Goal: Information Seeking & Learning: Find specific fact

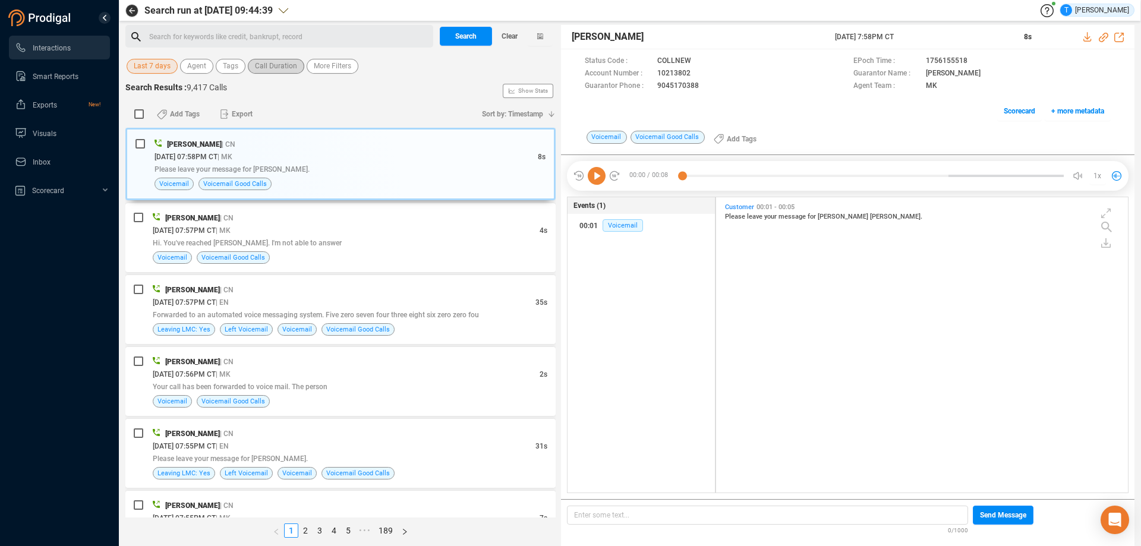
click at [261, 68] on span "Call Duration" at bounding box center [276, 66] width 42 height 15
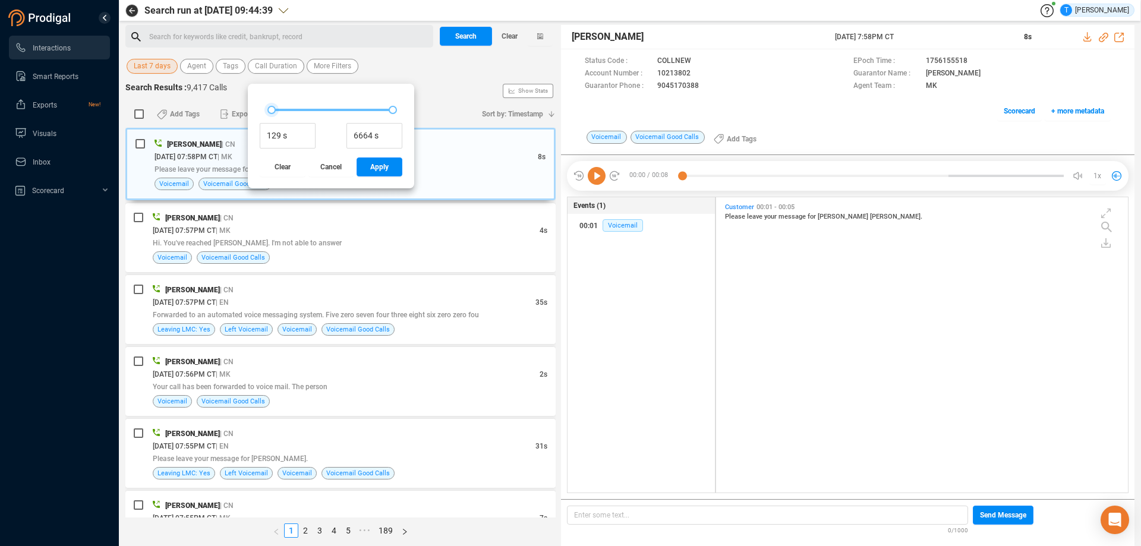
type input "161 s"
click at [272, 111] on div at bounding box center [272, 110] width 8 height 8
click at [381, 163] on span "Apply" at bounding box center [379, 166] width 18 height 19
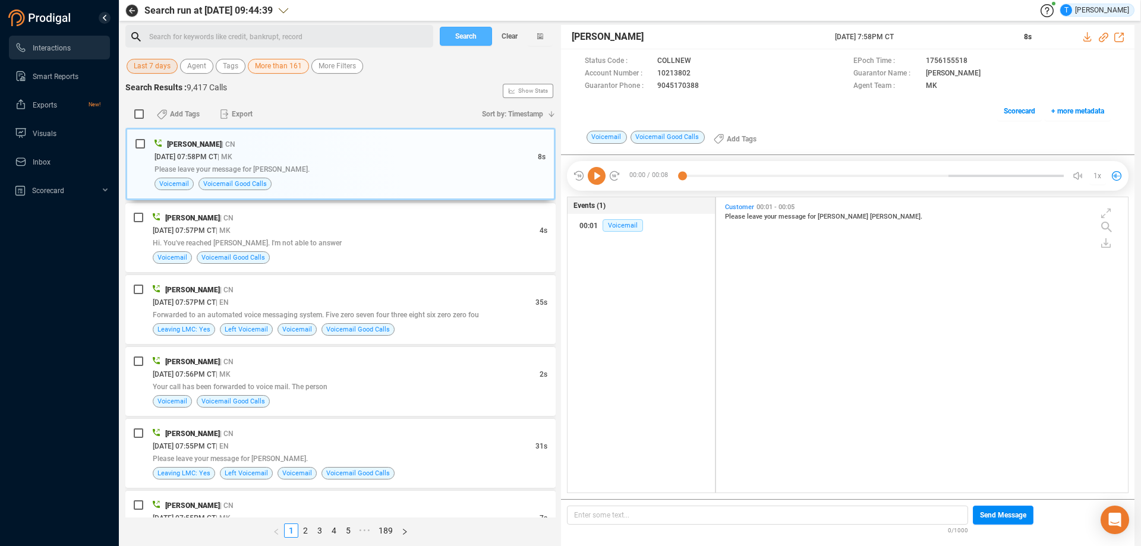
click at [453, 40] on button "Search" at bounding box center [466, 36] width 52 height 19
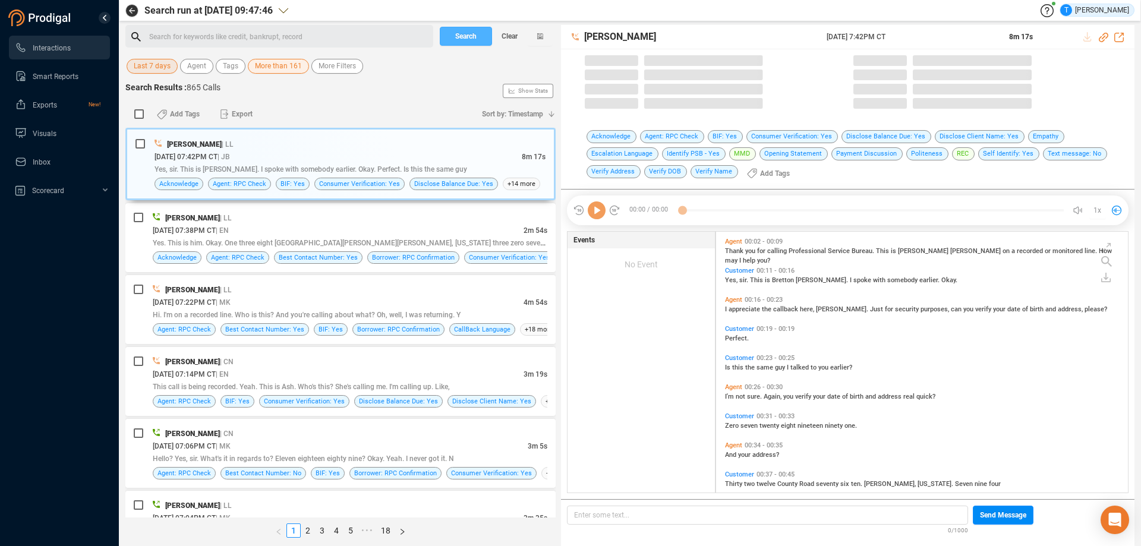
scroll to position [258, 406]
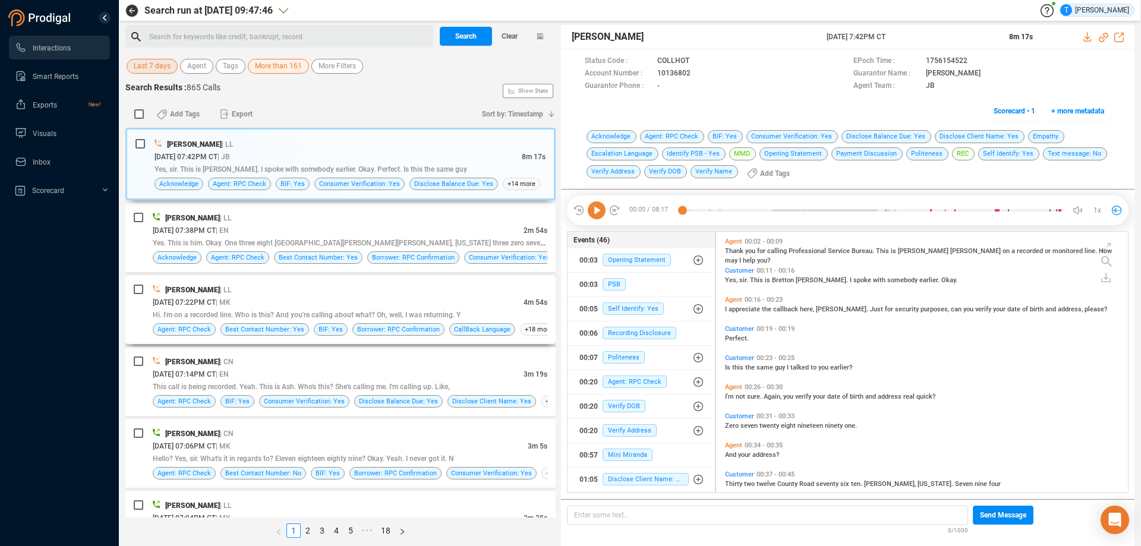
click at [350, 289] on div "[PERSON_NAME] | LL" at bounding box center [350, 289] width 395 height 12
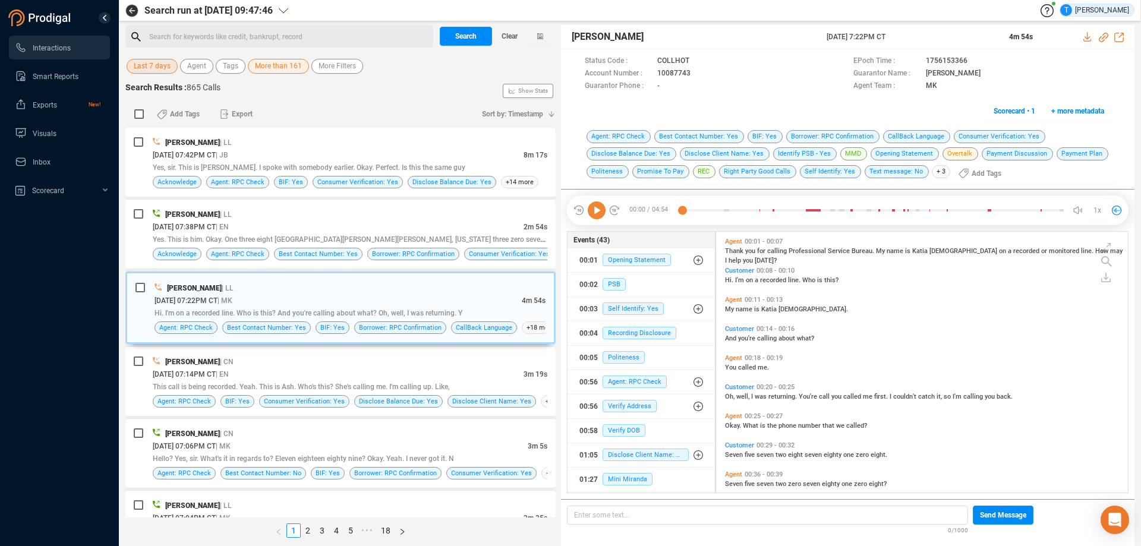
click at [597, 209] on icon at bounding box center [597, 210] width 18 height 18
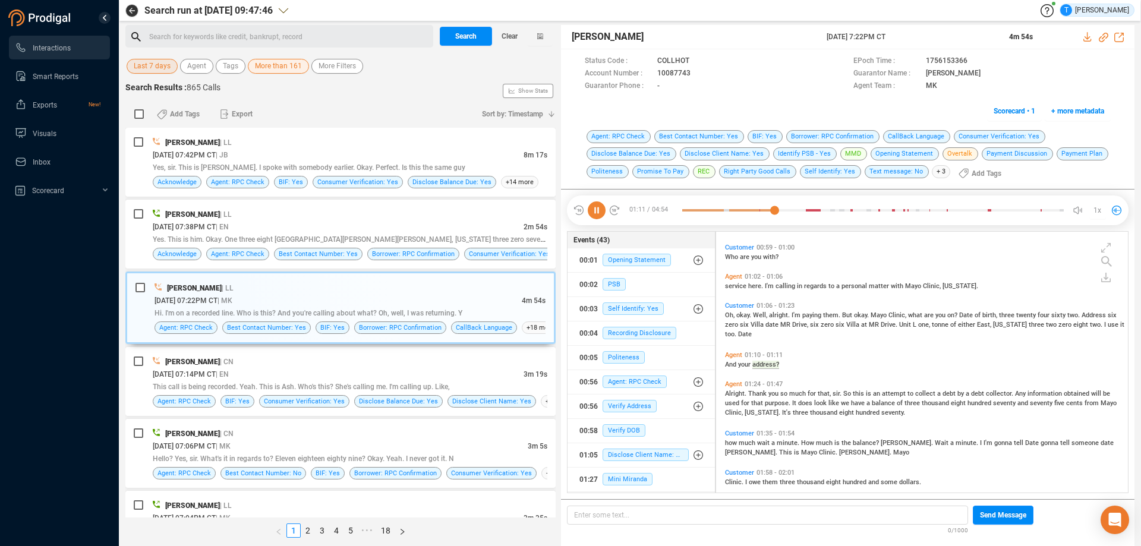
scroll to position [392, 0]
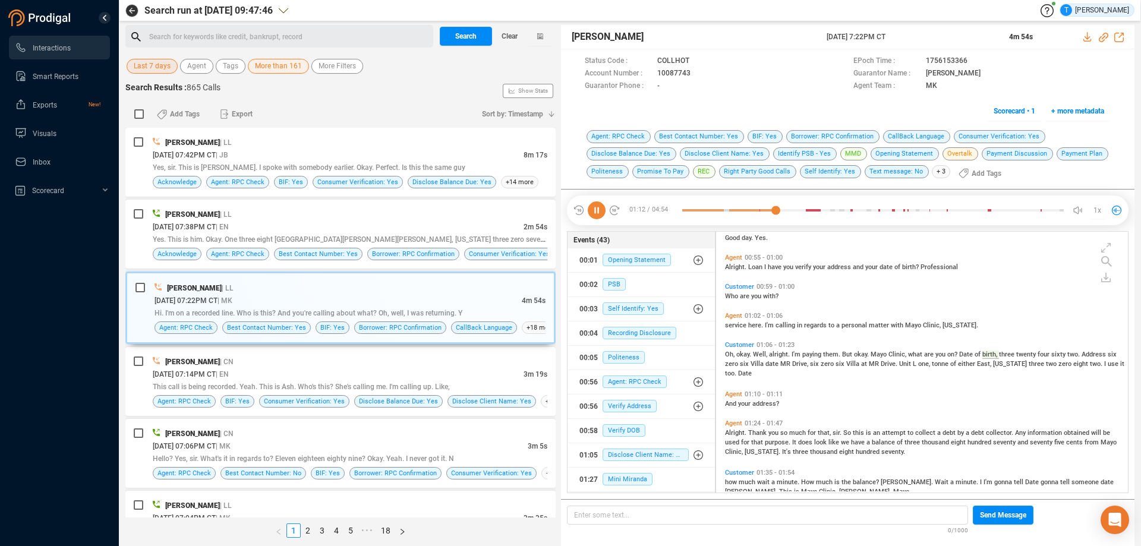
click at [601, 213] on icon at bounding box center [597, 210] width 18 height 18
click at [395, 370] on div "[DATE] 07:14PM CT | EN" at bounding box center [338, 374] width 371 height 12
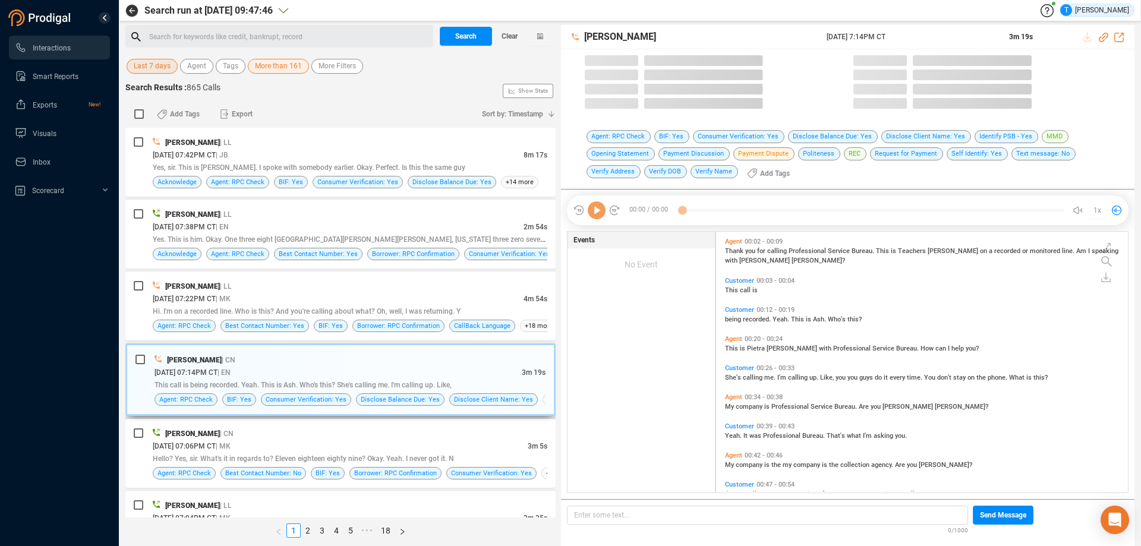
scroll to position [258, 406]
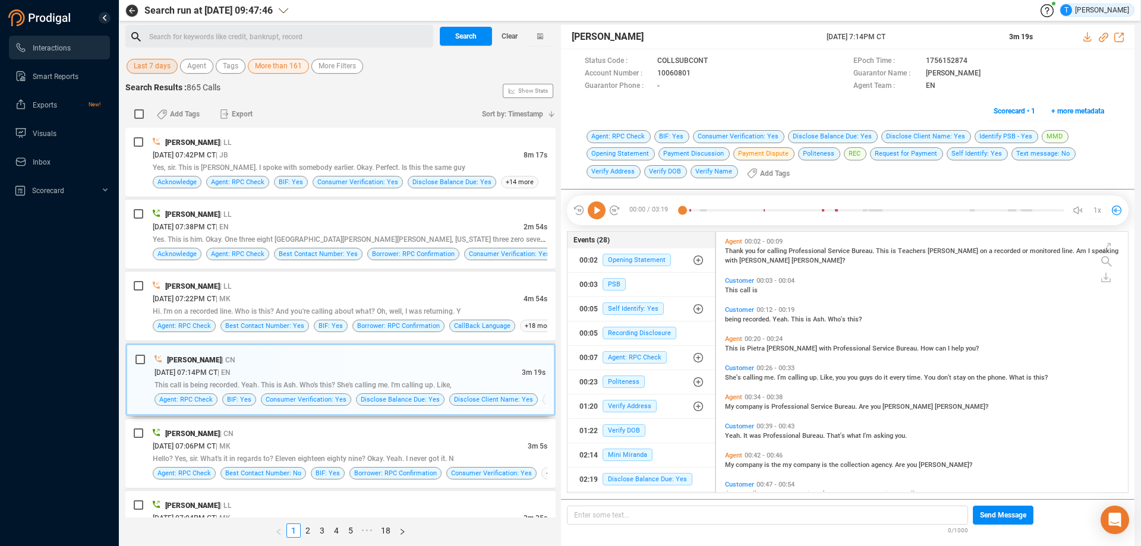
click at [595, 210] on icon at bounding box center [597, 210] width 18 height 18
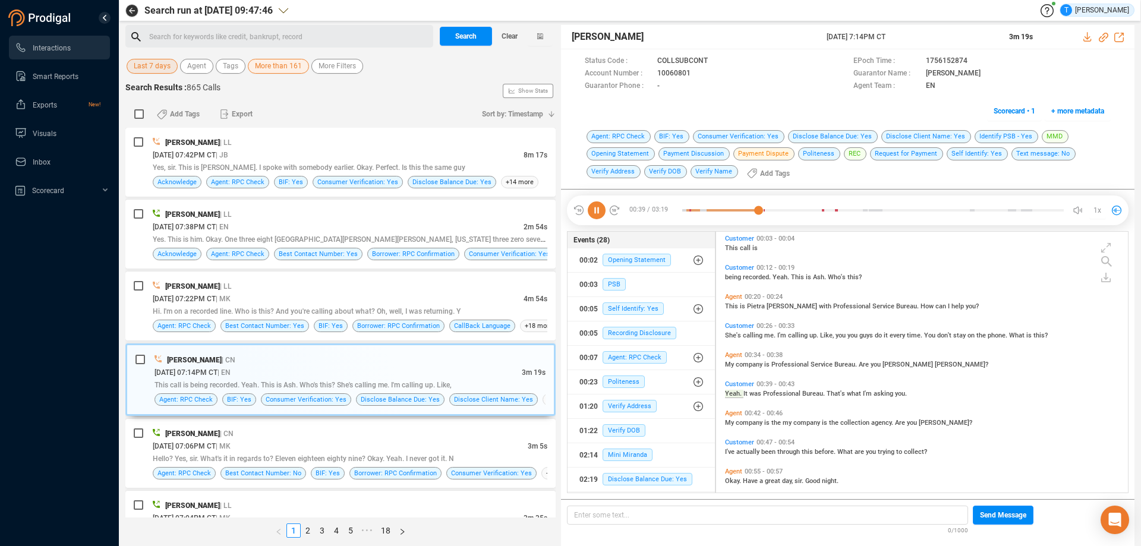
scroll to position [71, 0]
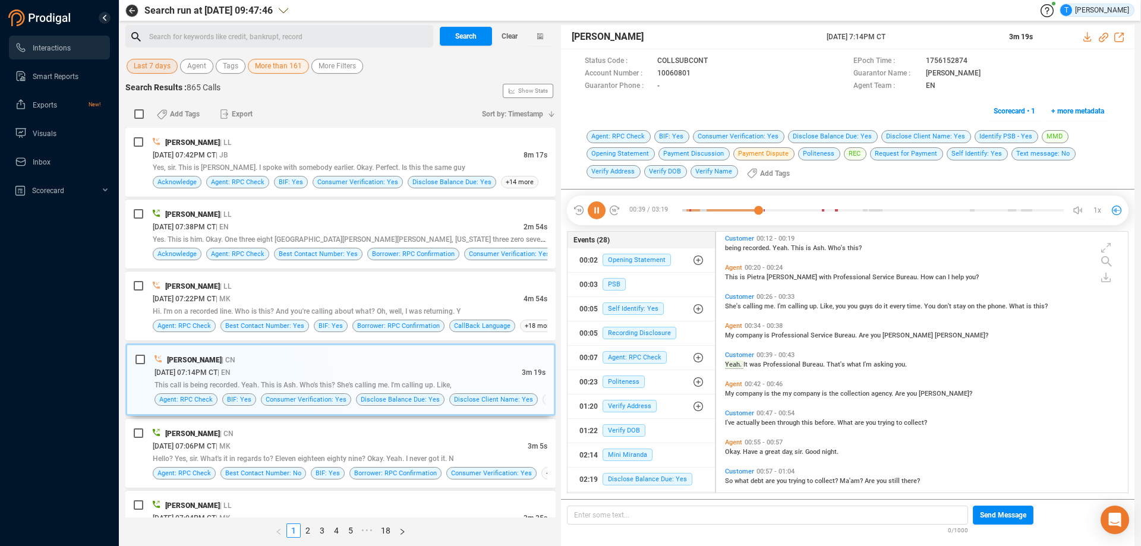
click at [597, 212] on icon at bounding box center [597, 210] width 18 height 18
click at [713, 67] on icon at bounding box center [718, 62] width 10 height 10
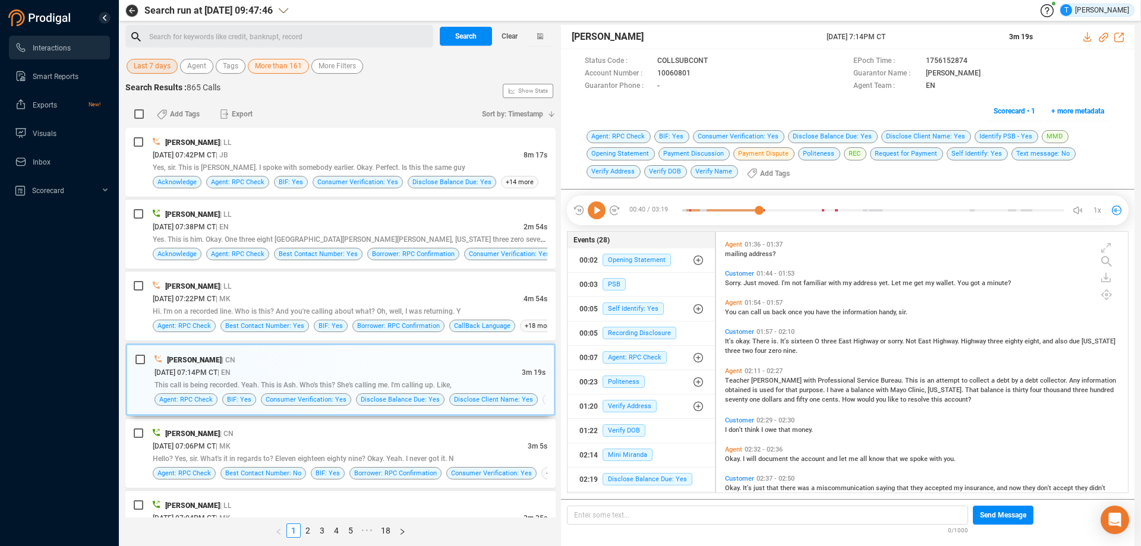
scroll to position [686, 0]
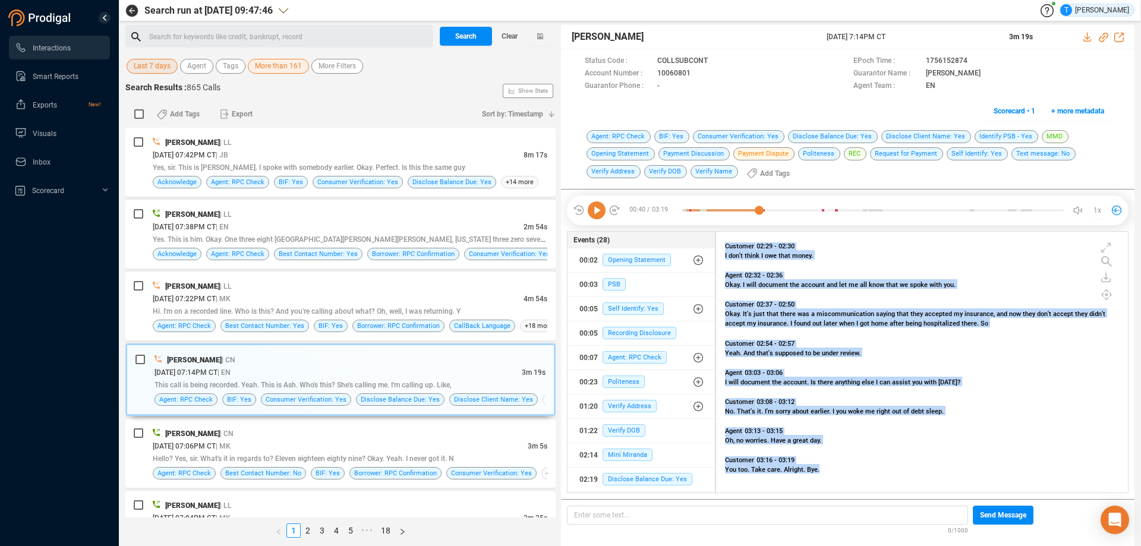
drag, startPoint x: 726, startPoint y: 242, endPoint x: 831, endPoint y: 475, distance: 255.1
drag, startPoint x: 805, startPoint y: 441, endPoint x: 1107, endPoint y: 390, distance: 306.7
click at [1107, 390] on div "Agent 03:03 - 03:06 I will document the account. Is there anything else I can a…" at bounding box center [924, 380] width 405 height 29
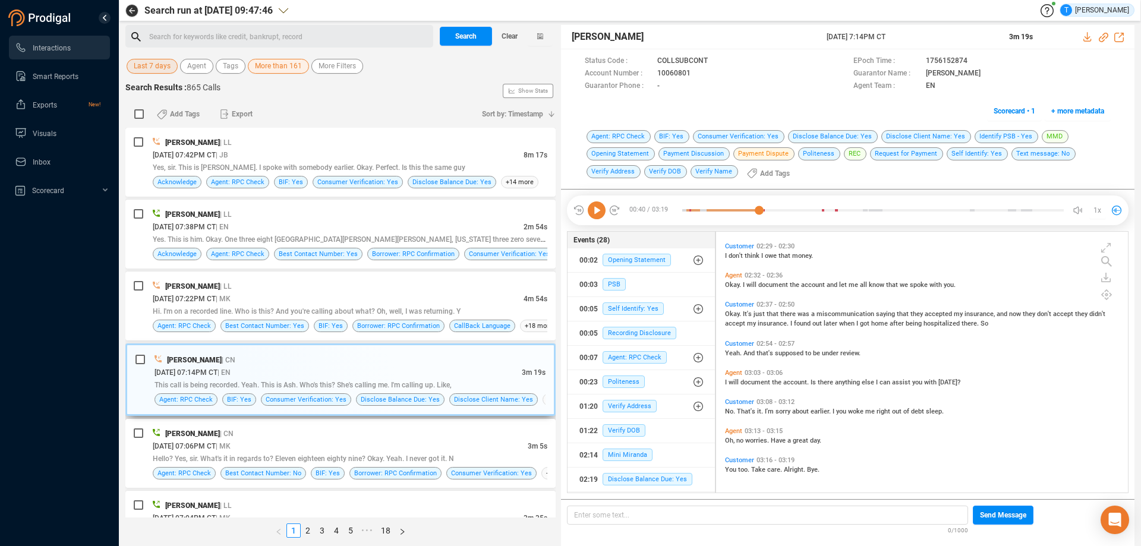
click at [463, 360] on div "[PERSON_NAME] | CN" at bounding box center [350, 360] width 391 height 12
